Goal: Task Accomplishment & Management: Manage account settings

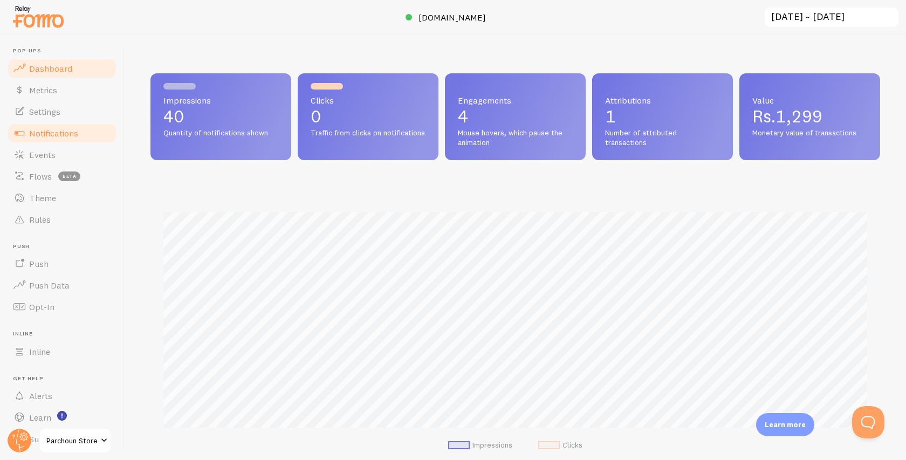
click at [42, 137] on span "Notifications" at bounding box center [53, 133] width 49 height 11
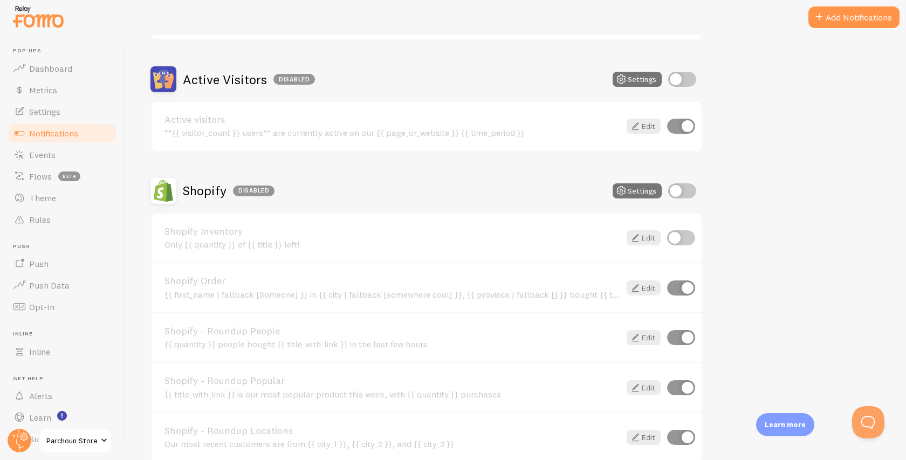
scroll to position [246, 0]
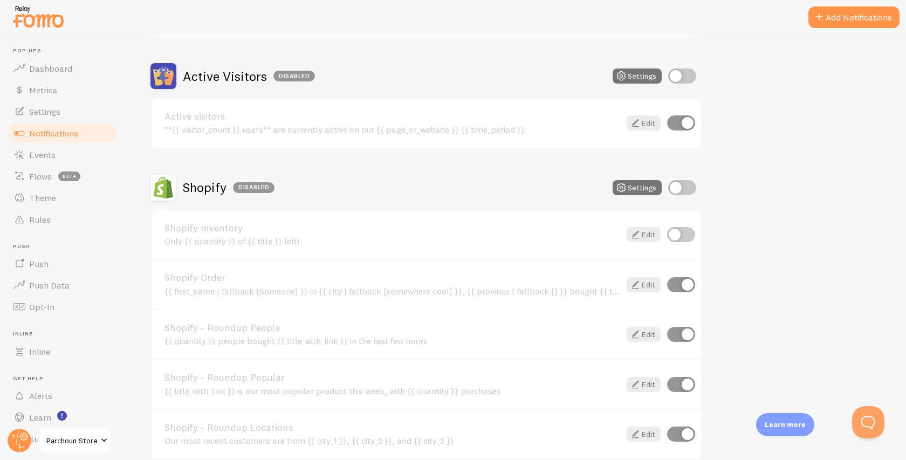
click at [675, 78] on input "checkbox" at bounding box center [682, 75] width 28 height 15
checkbox input "true"
click at [641, 123] on link "Edit" at bounding box center [643, 122] width 34 height 15
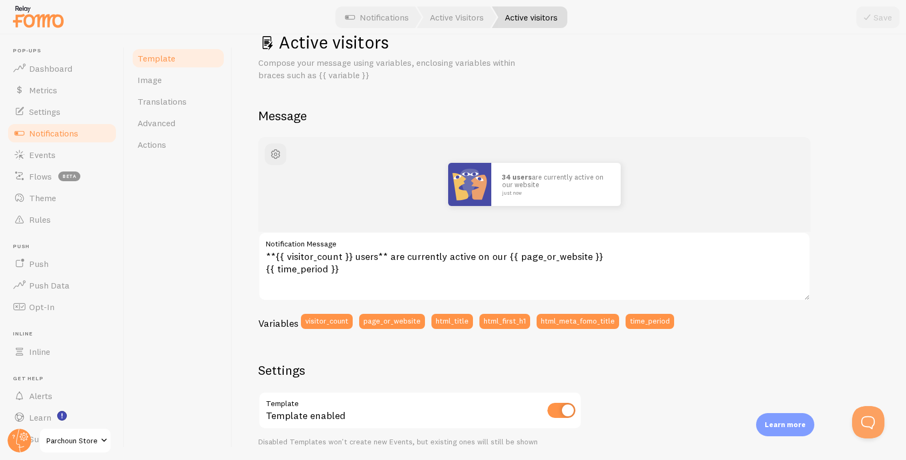
scroll to position [29, 0]
click at [148, 74] on span "Image" at bounding box center [149, 79] width 24 height 11
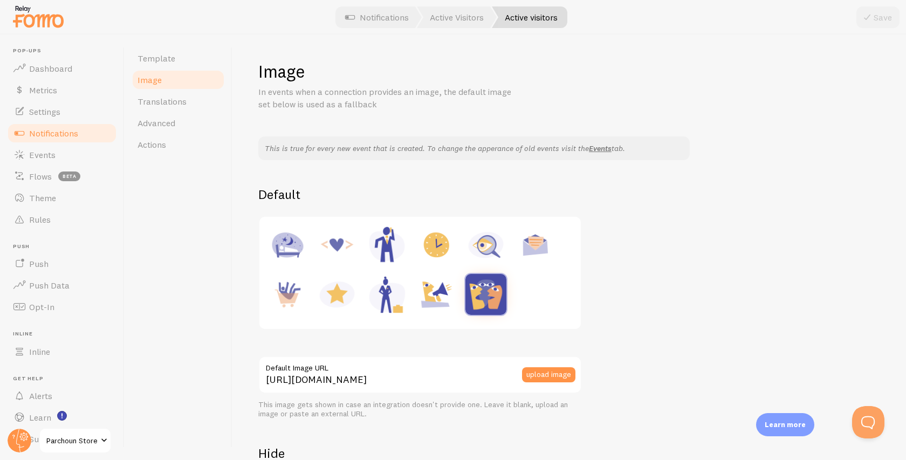
click at [493, 252] on img at bounding box center [485, 244] width 41 height 41
type input "[URL][DOMAIN_NAME]"
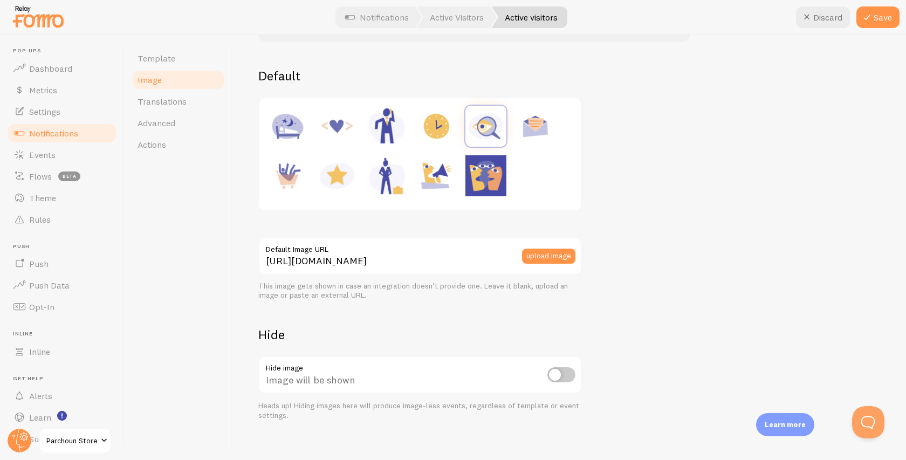
scroll to position [130, 0]
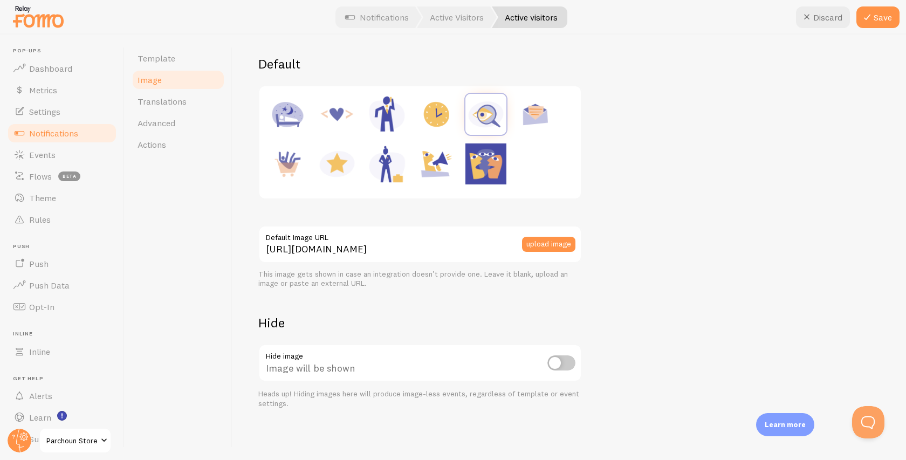
click at [566, 364] on input "checkbox" at bounding box center [561, 362] width 28 height 15
checkbox input "true"
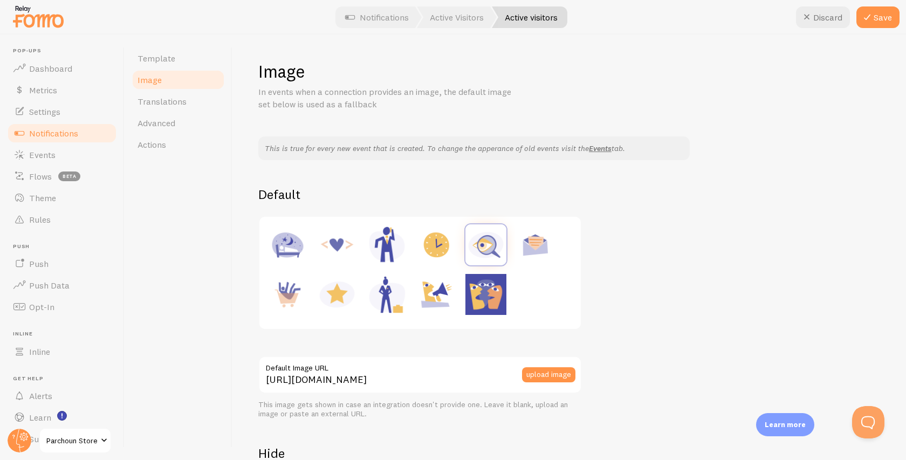
click at [180, 70] on link "Image" at bounding box center [178, 80] width 94 height 22
click at [165, 59] on span "Template" at bounding box center [156, 58] width 38 height 11
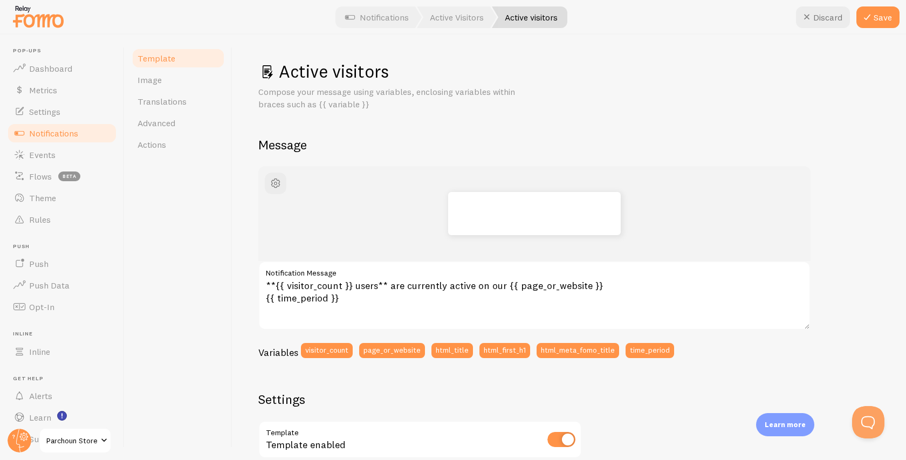
click at [165, 59] on span "Template" at bounding box center [156, 58] width 38 height 11
click at [107, 134] on link "Notifications" at bounding box center [61, 133] width 111 height 22
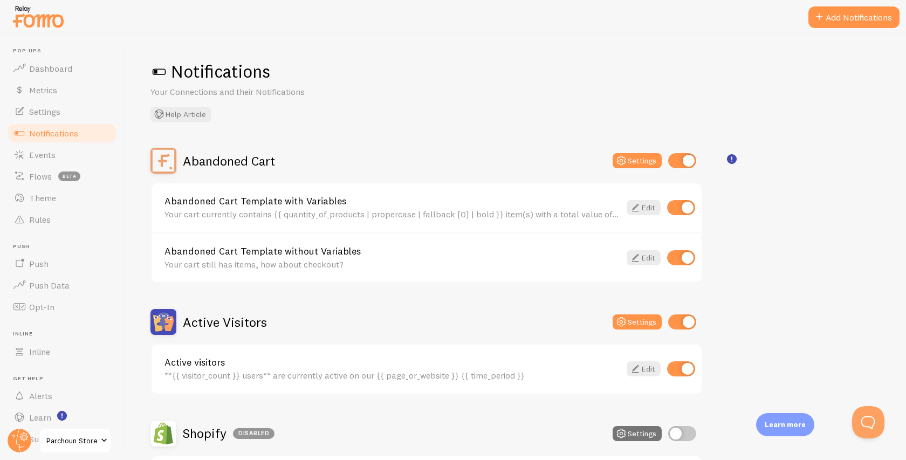
click at [675, 316] on input "checkbox" at bounding box center [682, 321] width 28 height 15
checkbox input "false"
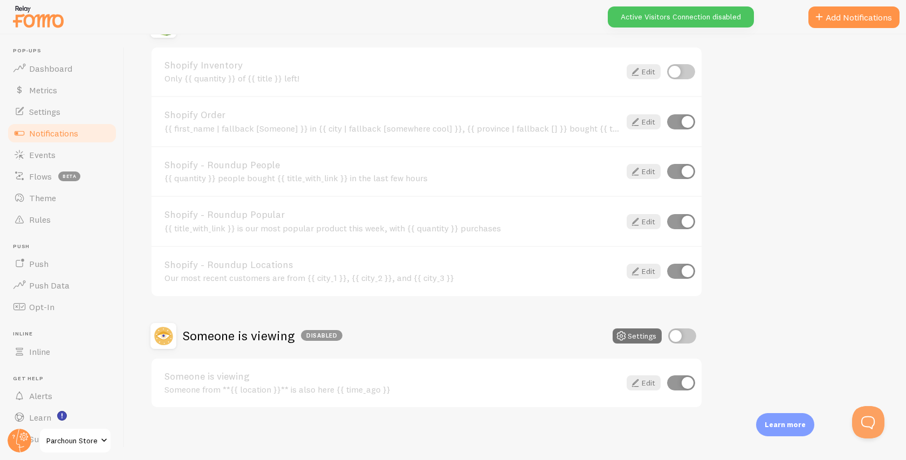
scroll to position [401, 0]
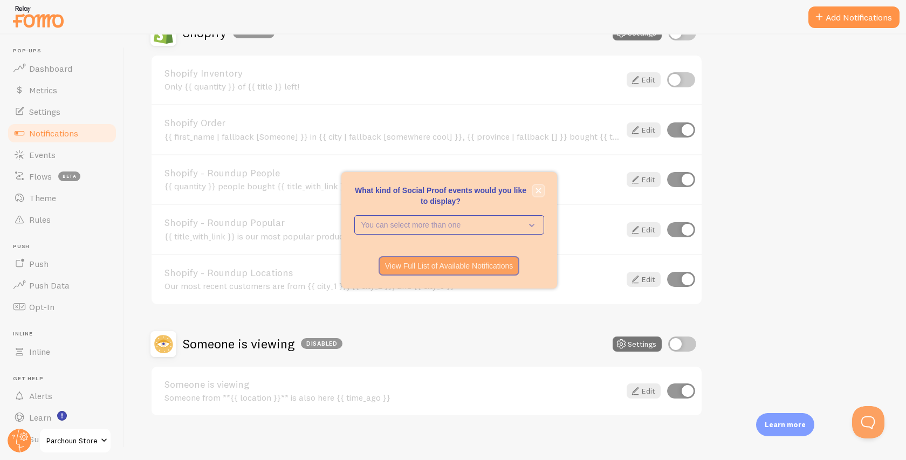
click at [540, 188] on icon "close," at bounding box center [537, 190] width 5 height 5
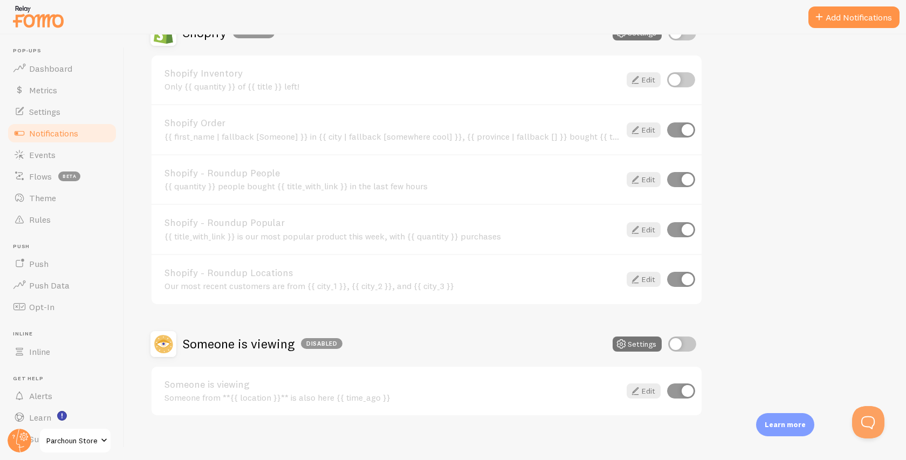
scroll to position [362, 0]
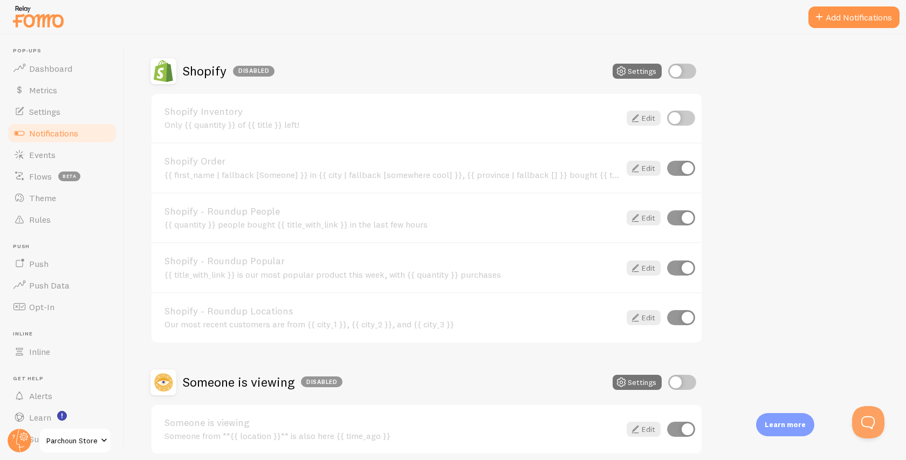
click at [682, 81] on div "Shopify Disabled Settings" at bounding box center [426, 71] width 552 height 26
click at [685, 74] on input "checkbox" at bounding box center [682, 71] width 28 height 15
checkbox input "true"
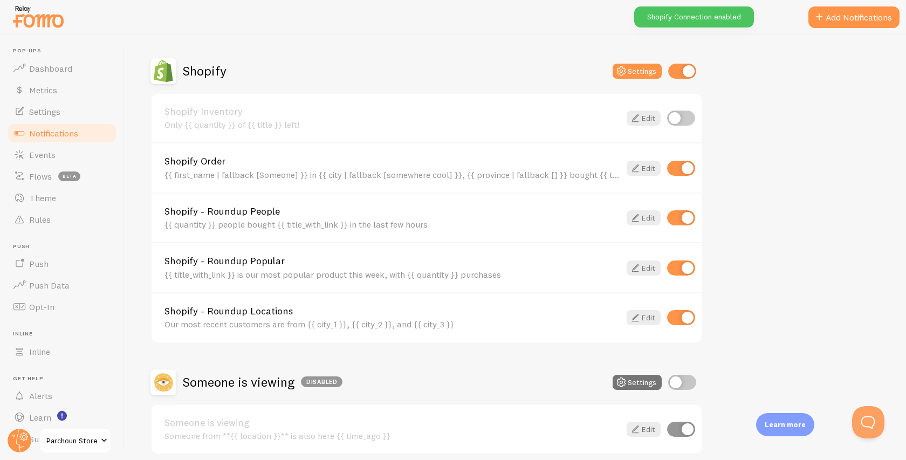
click at [680, 220] on input "checkbox" at bounding box center [681, 217] width 28 height 15
checkbox input "false"
click at [682, 266] on input "checkbox" at bounding box center [681, 267] width 28 height 15
checkbox input "false"
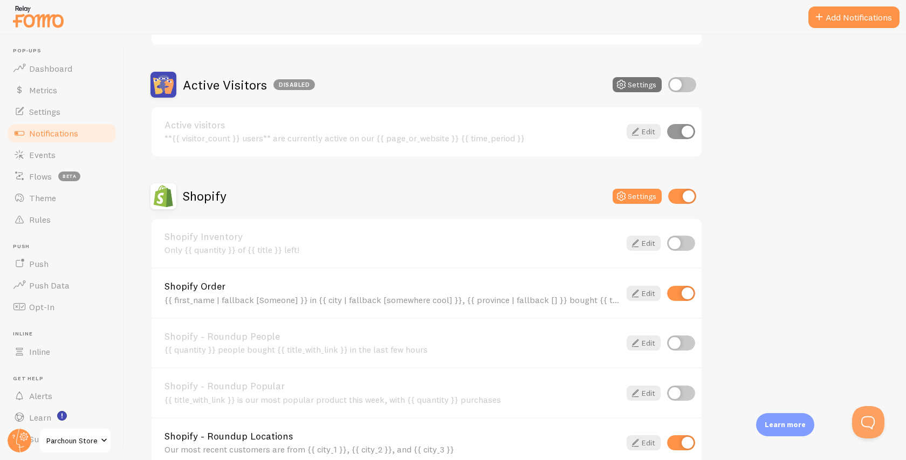
scroll to position [0, 0]
